Goal: Task Accomplishment & Management: Use online tool/utility

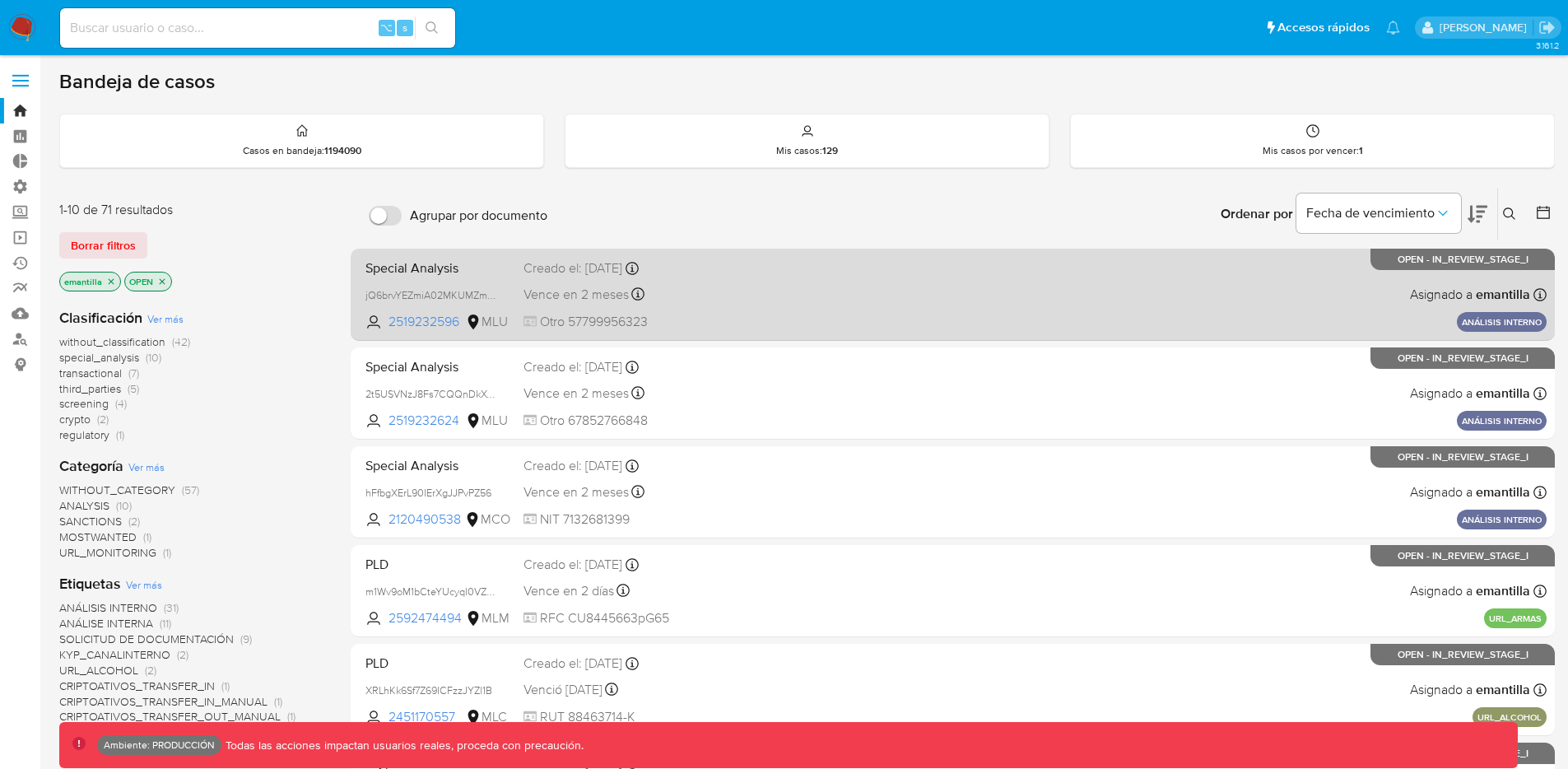
click at [853, 297] on div "Special Analysis jQ6brvYEZmiA02MKUMZmrBrO 2519232596 MLU Creado el: [DATE] Crea…" at bounding box center [953, 295] width 1188 height 83
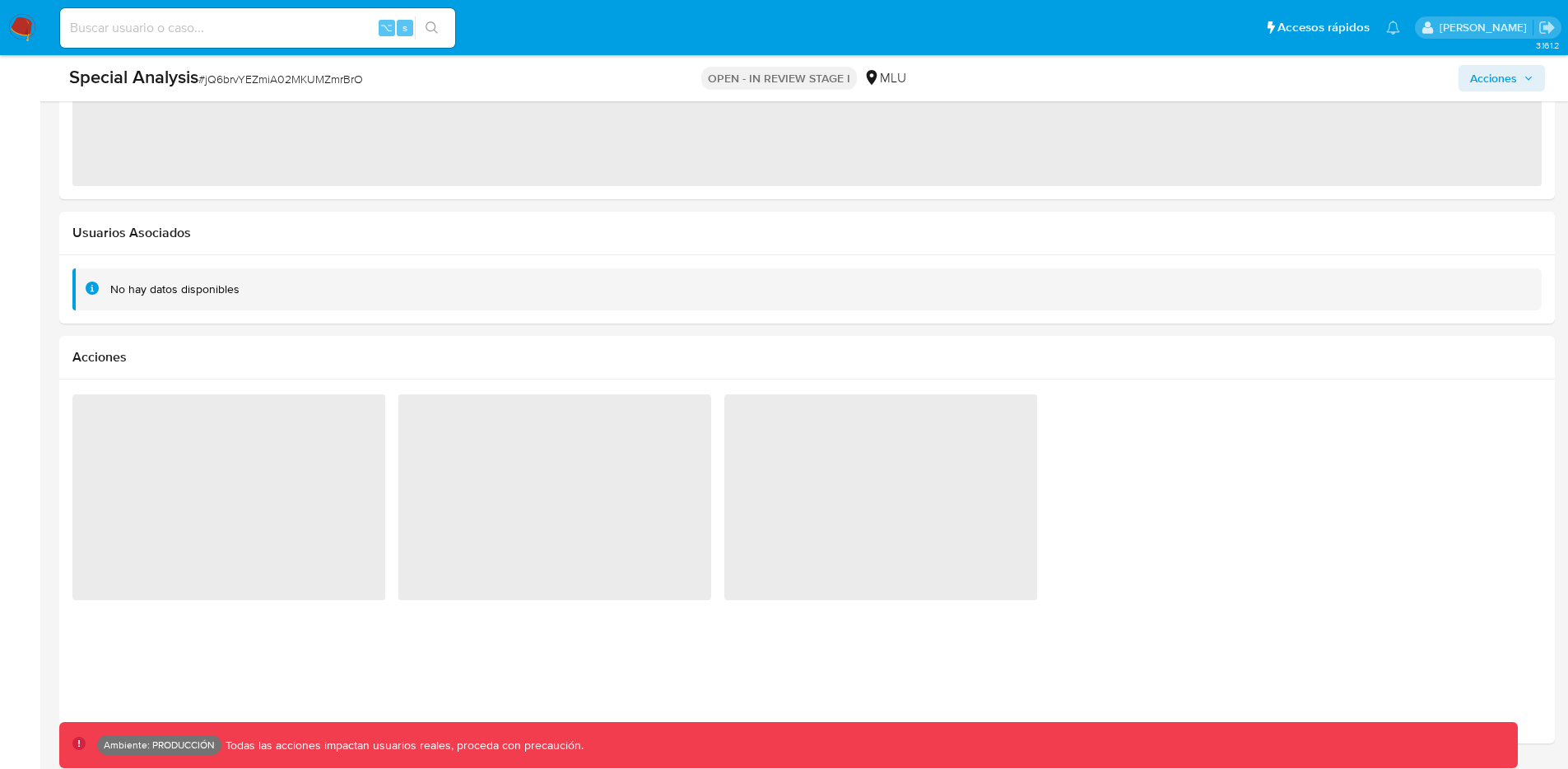
scroll to position [1810, 0]
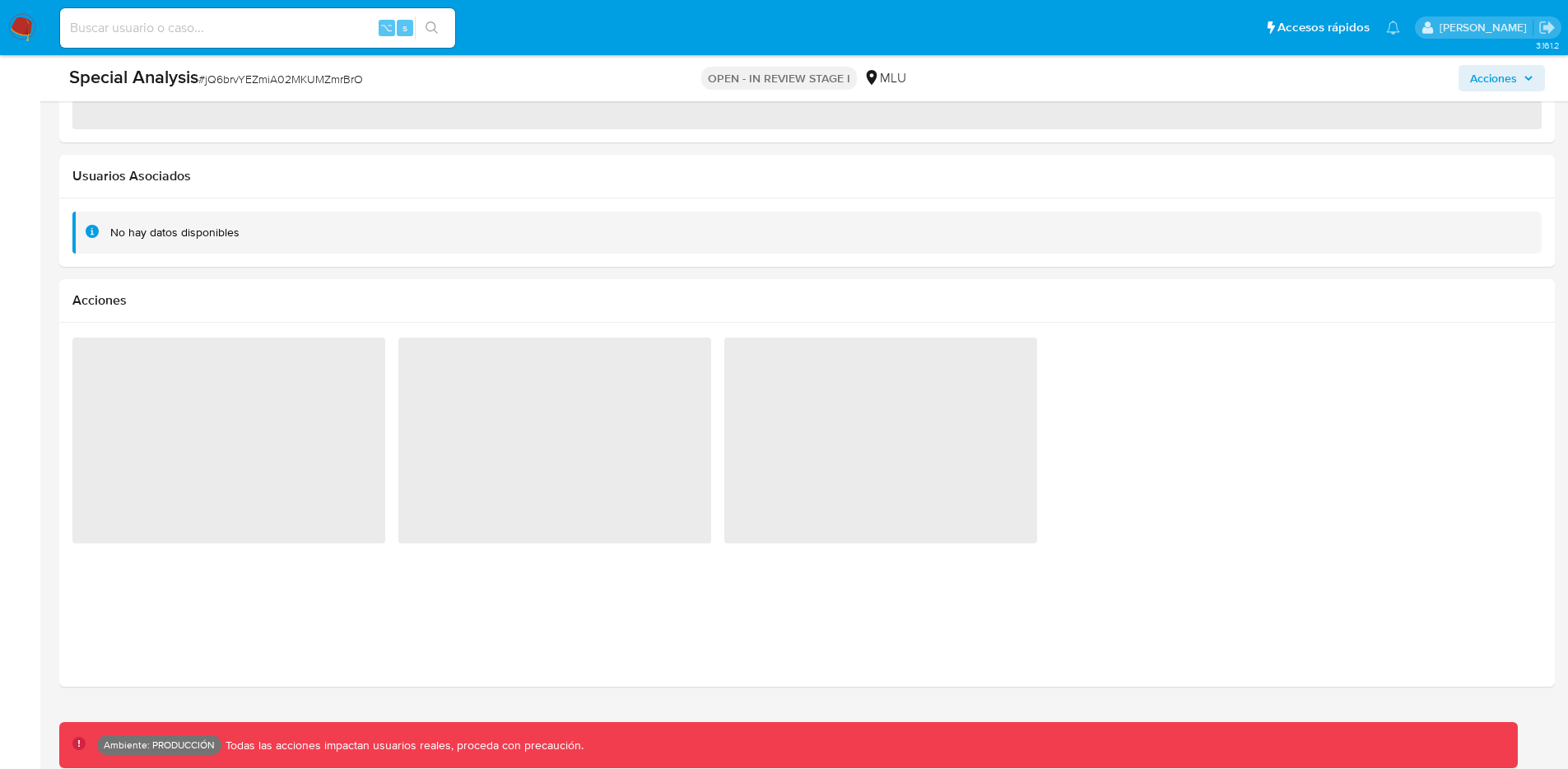
select select "10"
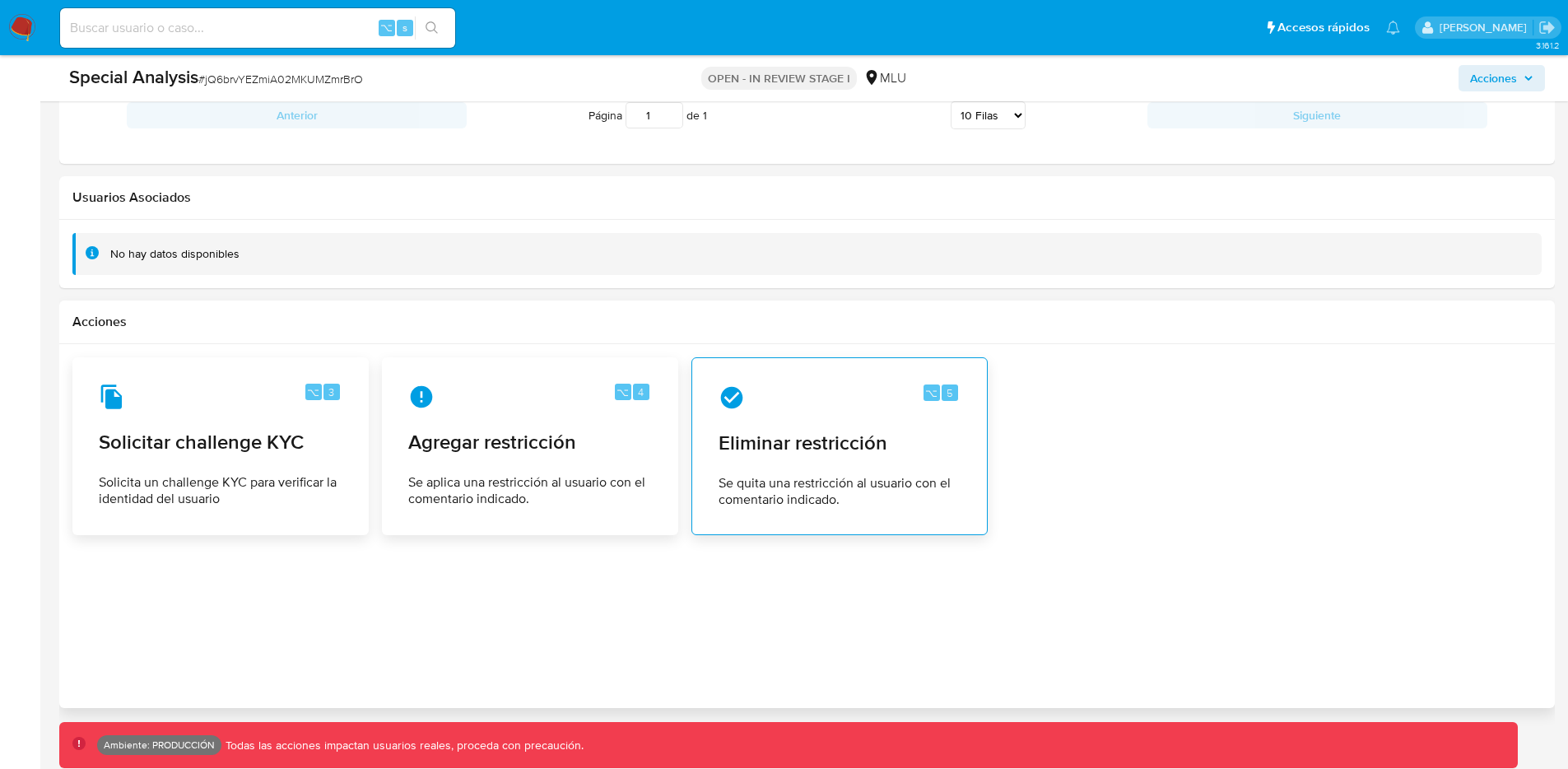
scroll to position [1845, 0]
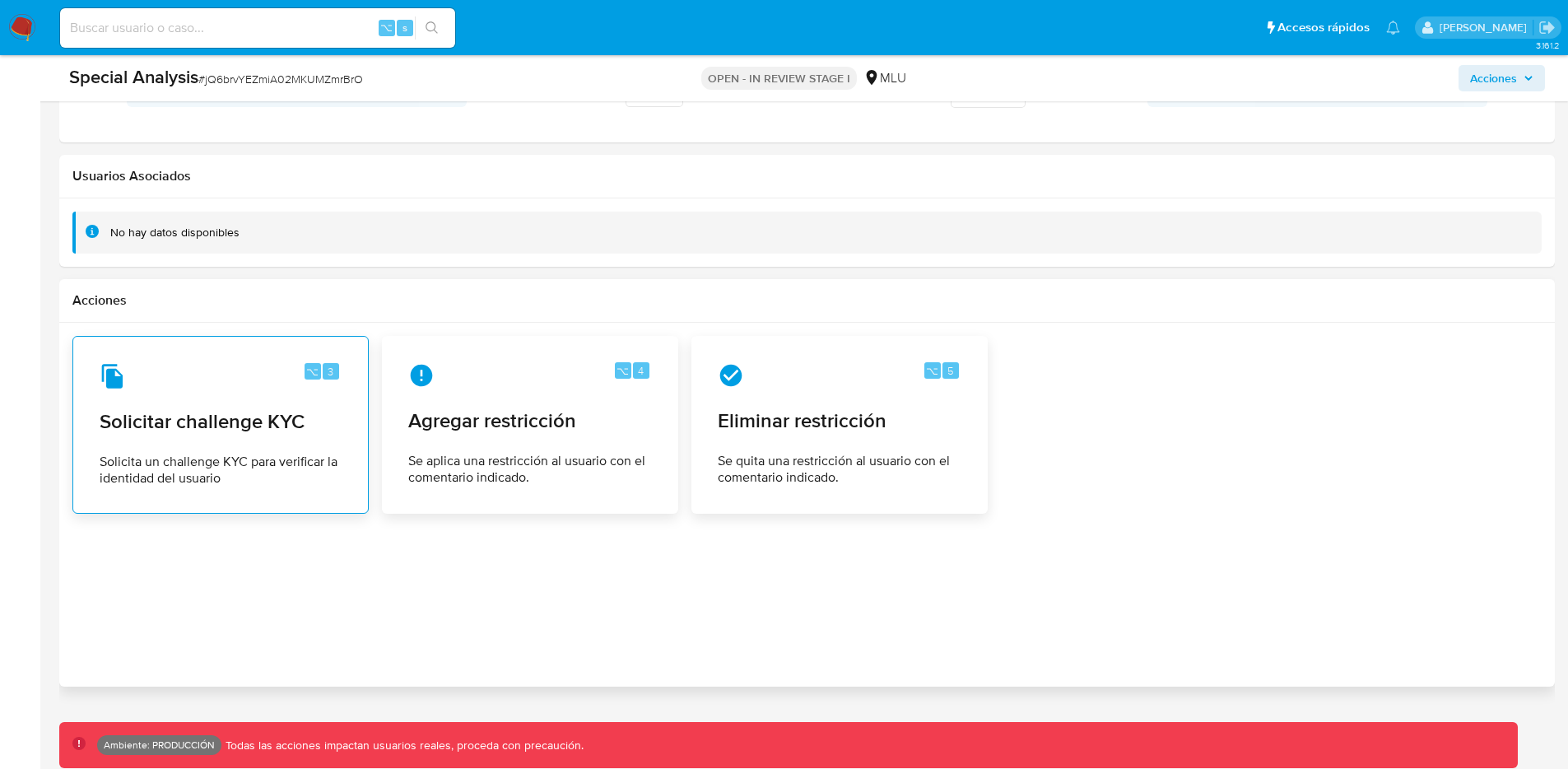
click at [300, 417] on span "Solicitar challenge KYC" at bounding box center [220, 421] width 242 height 25
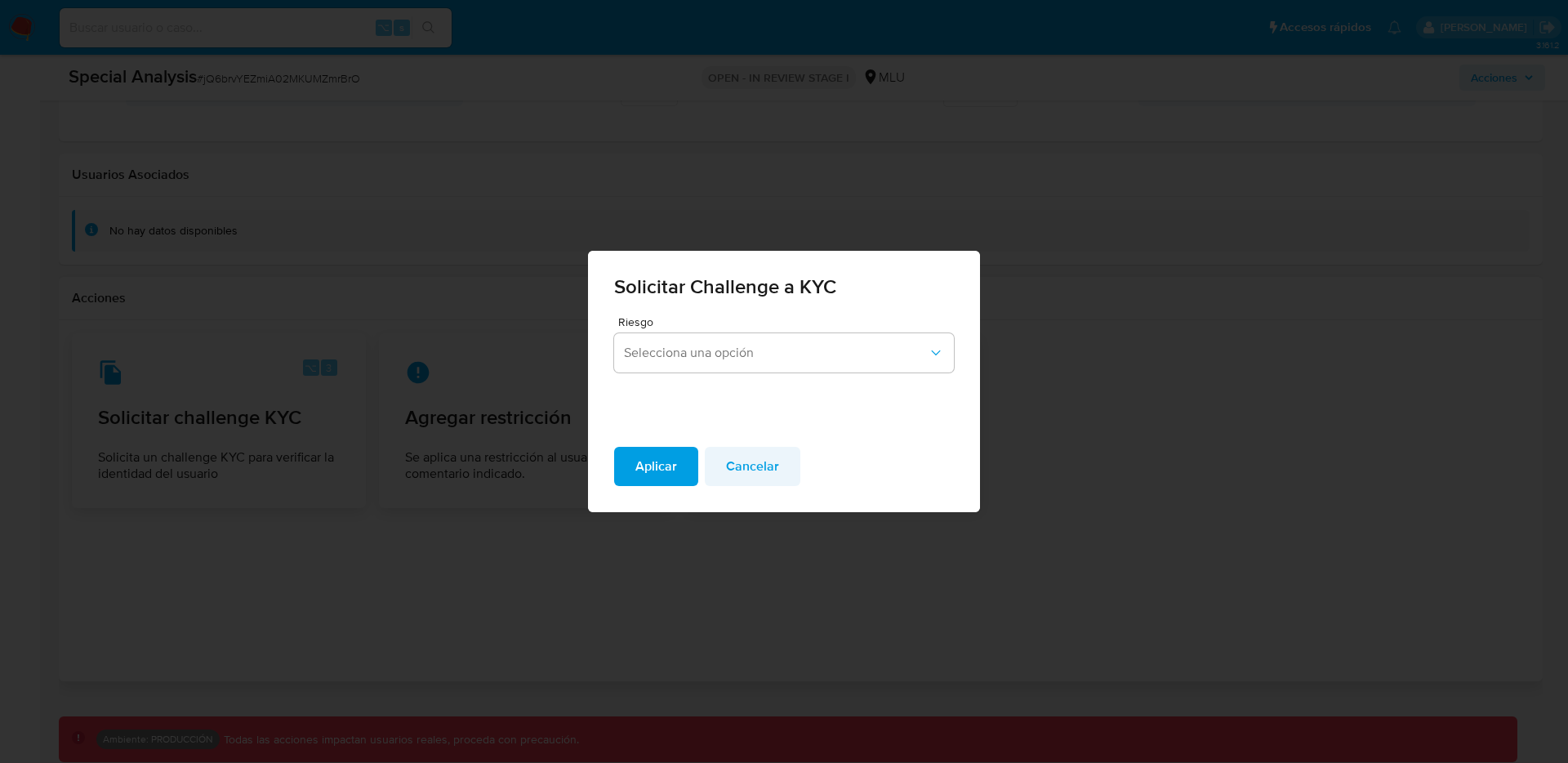
click at [748, 470] on span "Cancelar" at bounding box center [752, 467] width 53 height 36
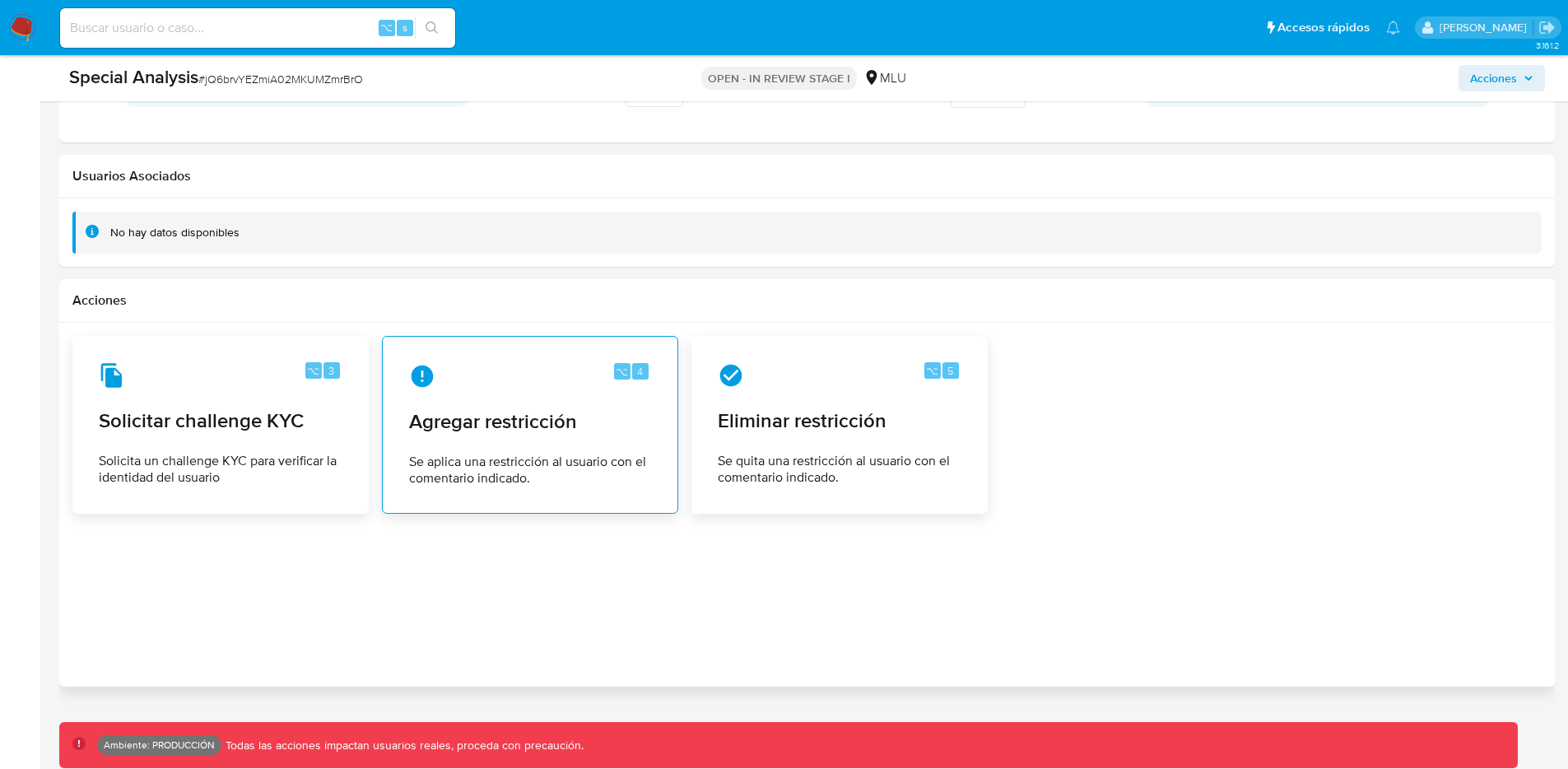
click at [466, 436] on div "⌥ 4 Agregar restricción Se aplica una restricción al usuario con el comentario …" at bounding box center [530, 425] width 268 height 150
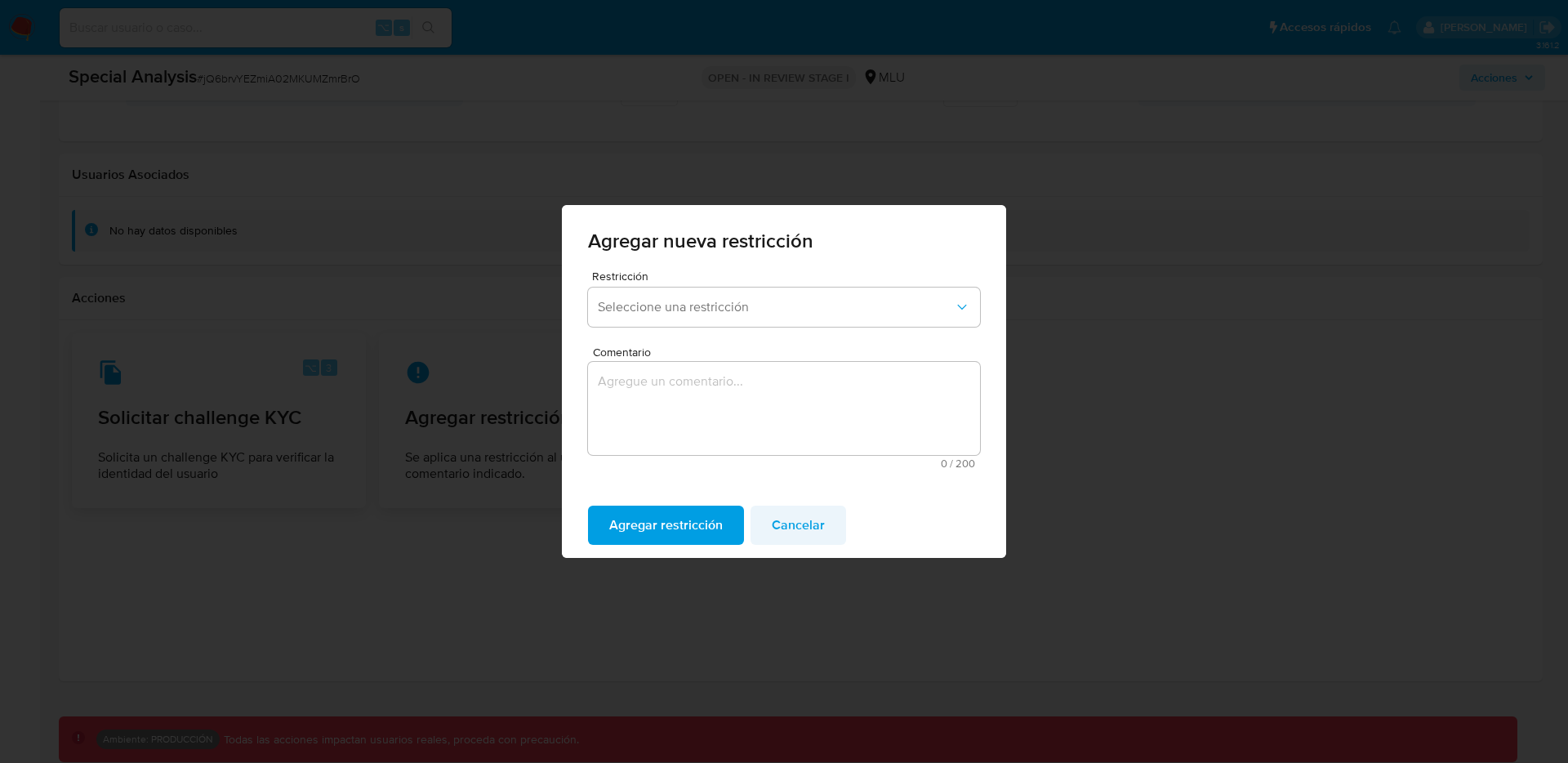
click at [785, 514] on span "Cancelar" at bounding box center [798, 525] width 53 height 36
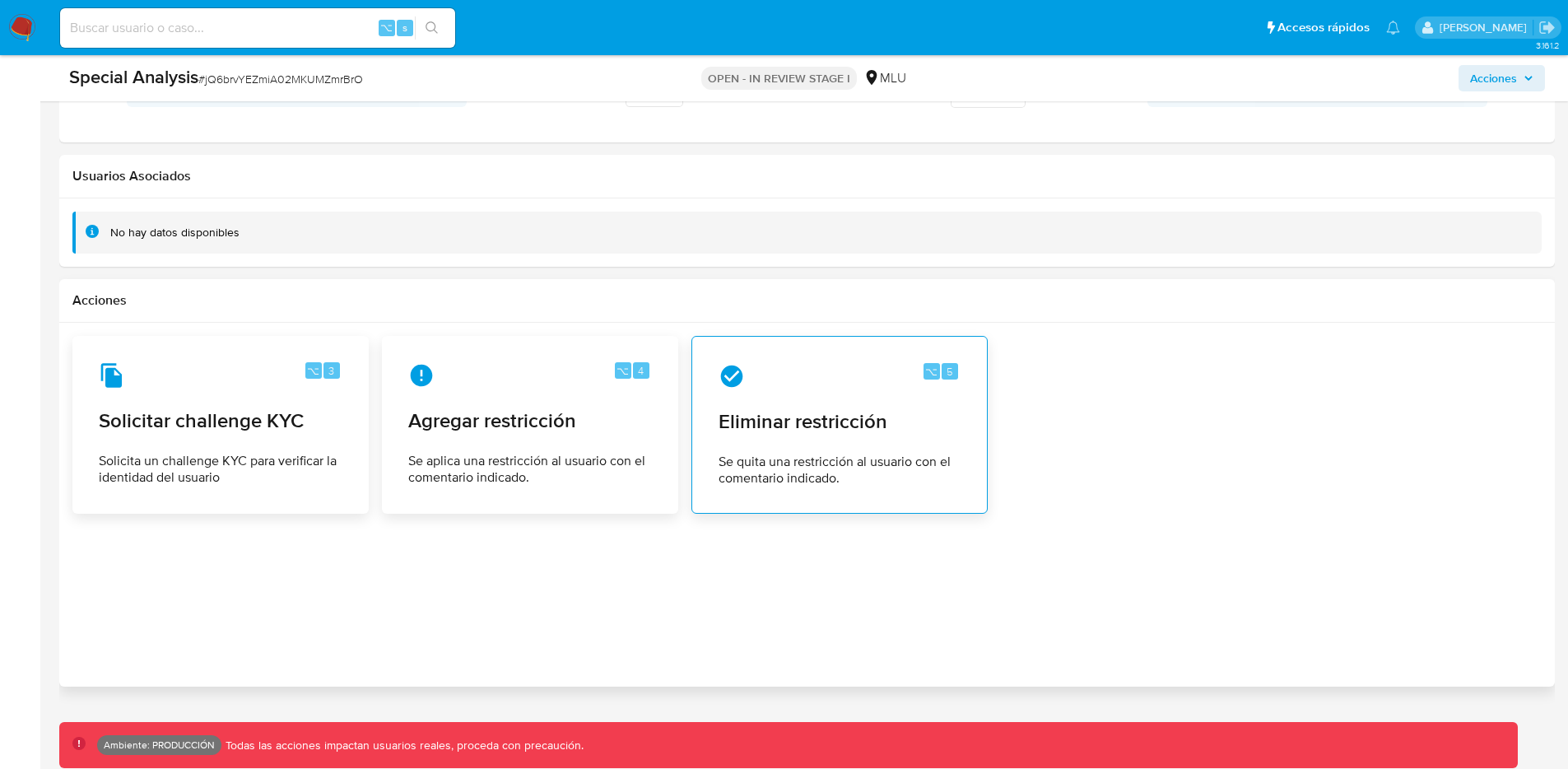
click at [765, 410] on span "Eliminar restricción" at bounding box center [839, 421] width 242 height 25
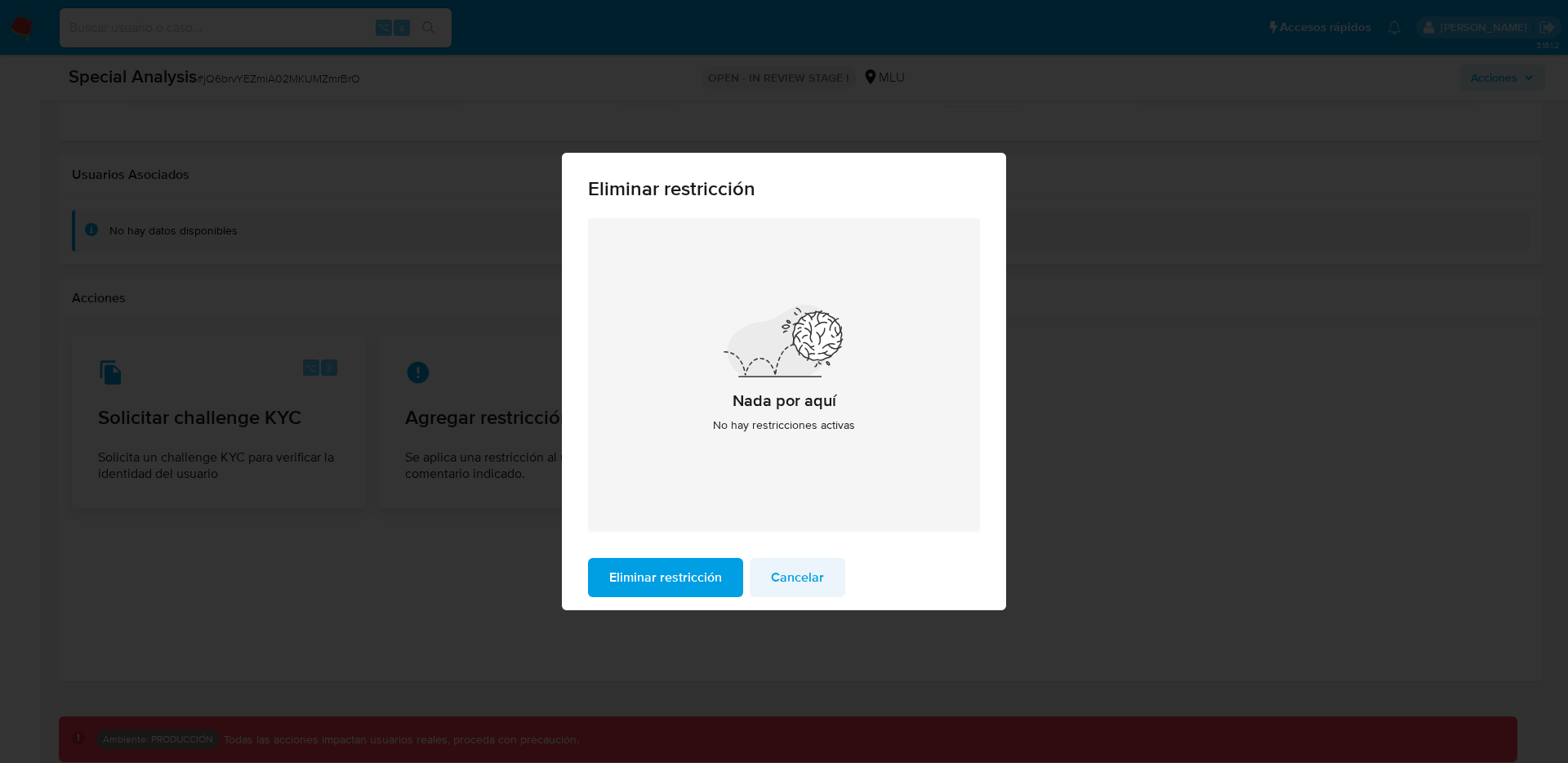
click at [801, 569] on span "Cancelar" at bounding box center [798, 578] width 53 height 36
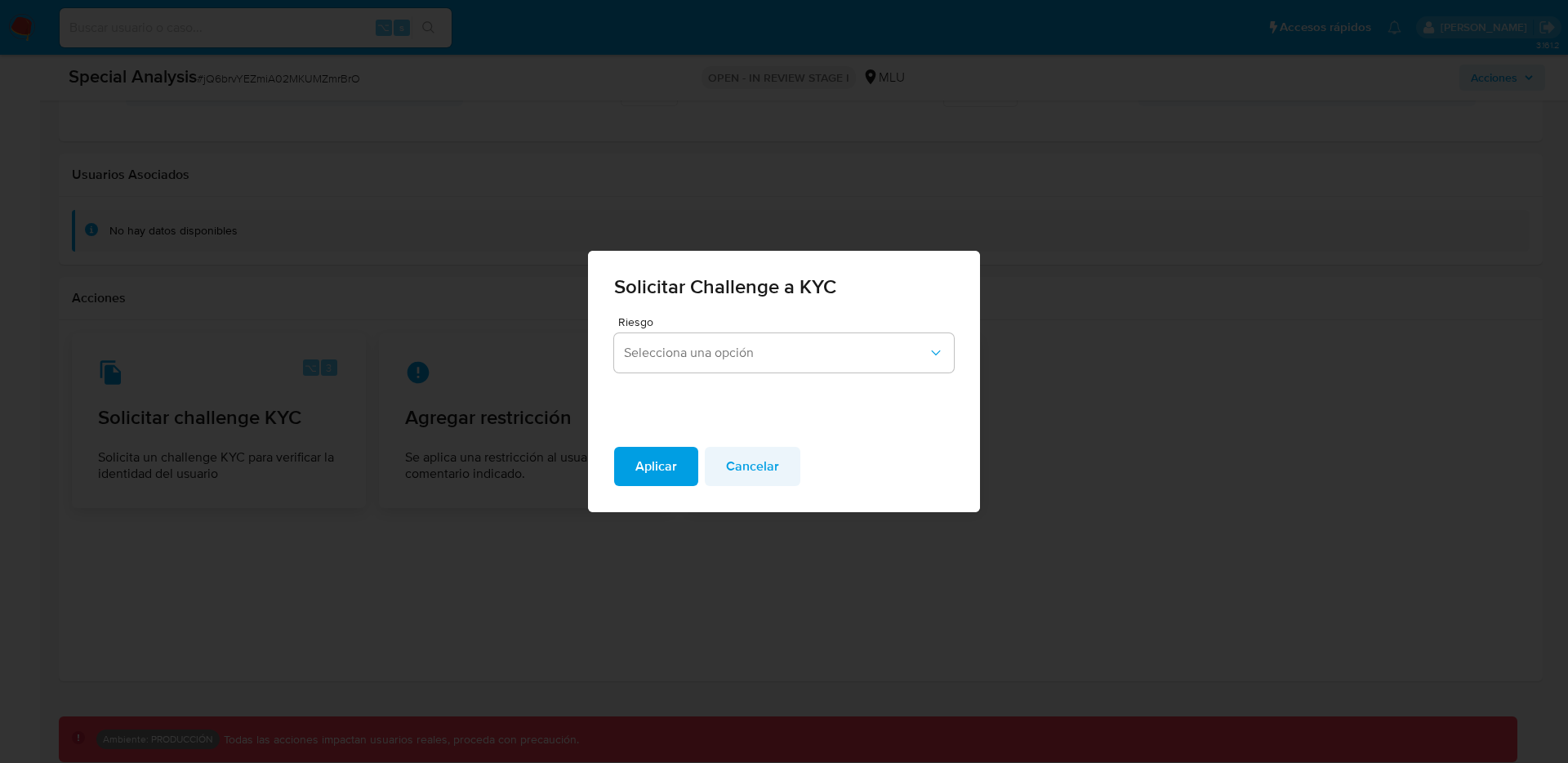
click at [747, 478] on span "Cancelar" at bounding box center [752, 467] width 53 height 36
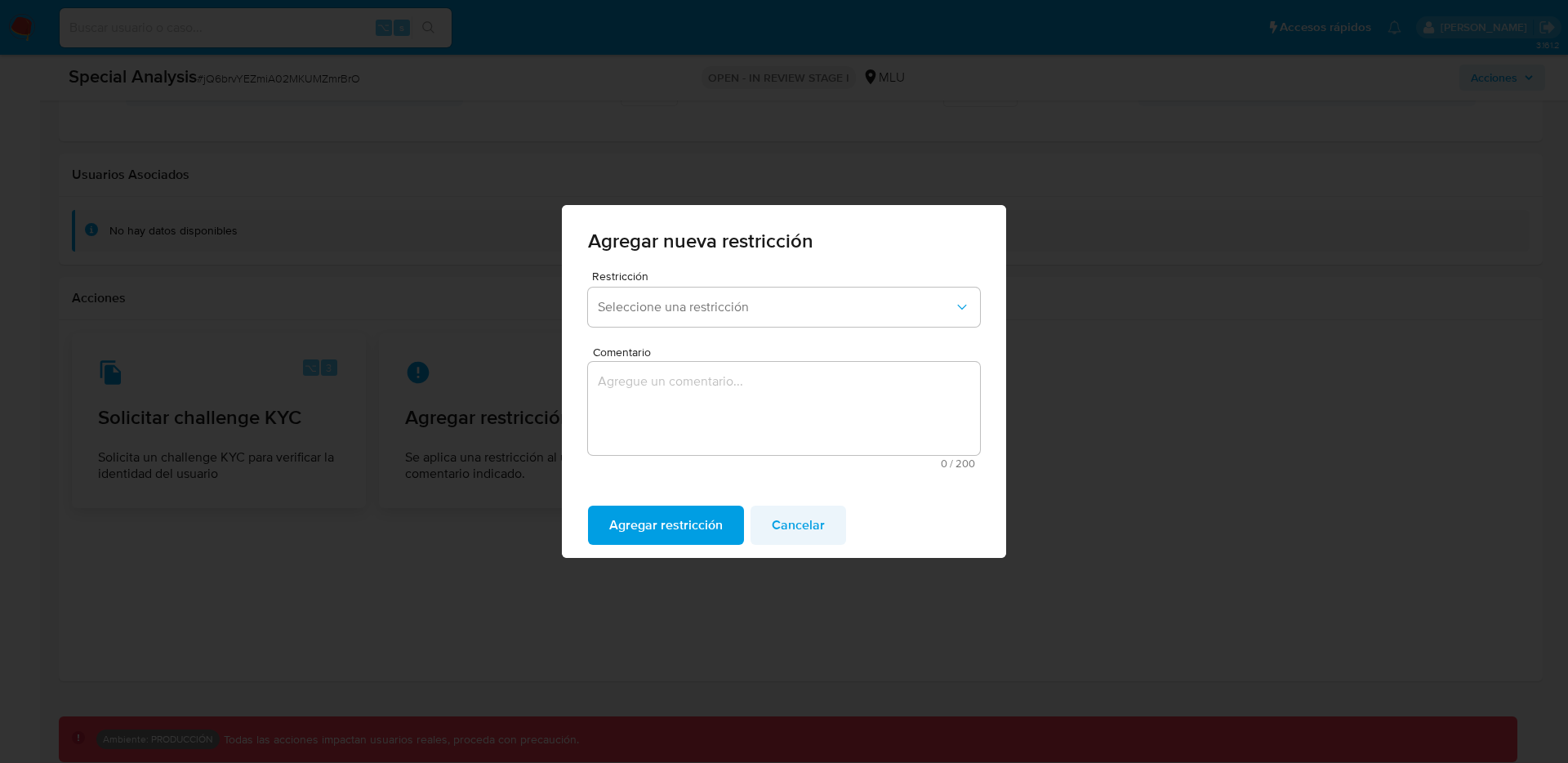
click at [800, 532] on span "Cancelar" at bounding box center [798, 525] width 53 height 36
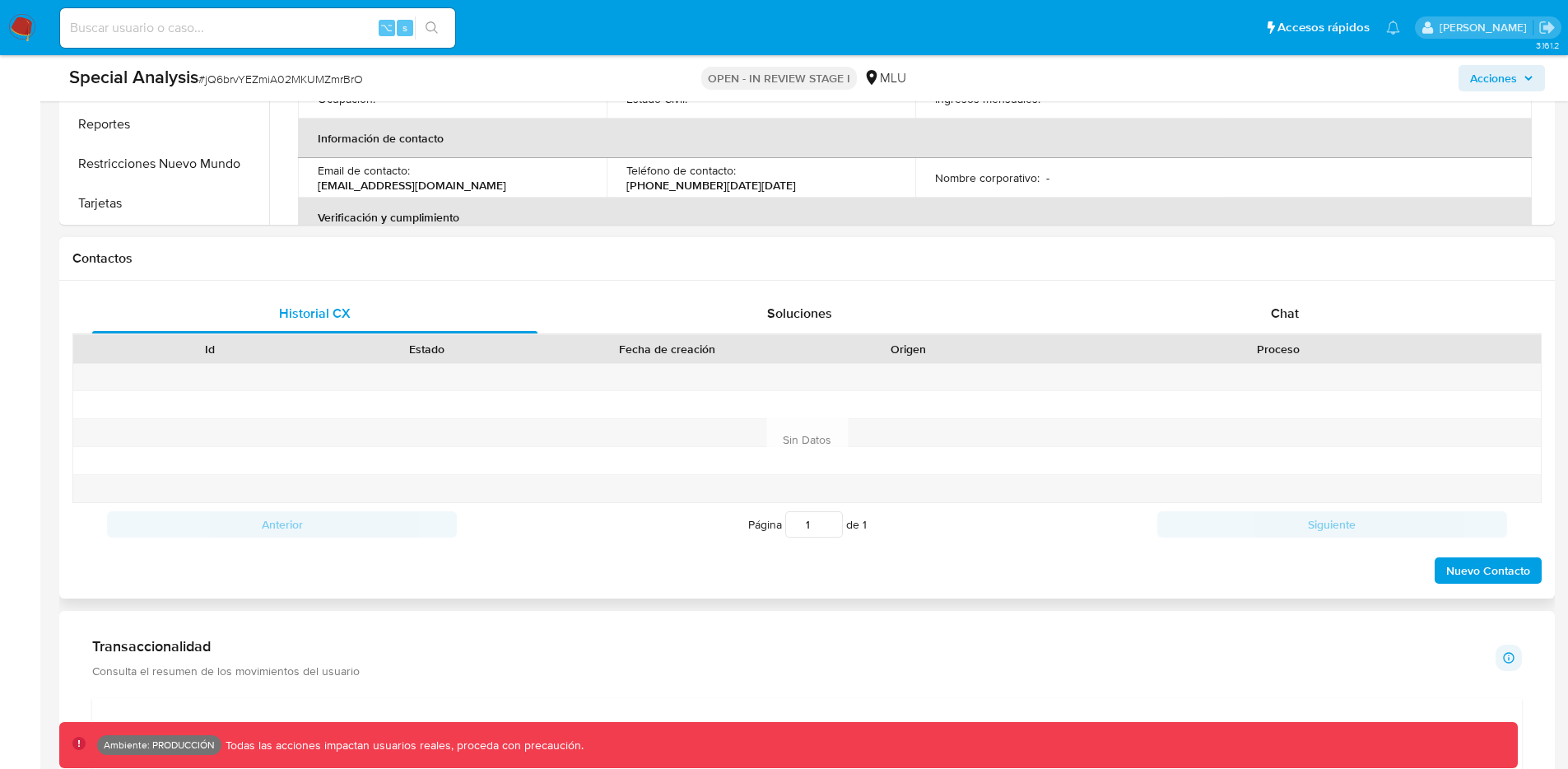
scroll to position [0, 0]
